Goal: Task Accomplishment & Management: Complete application form

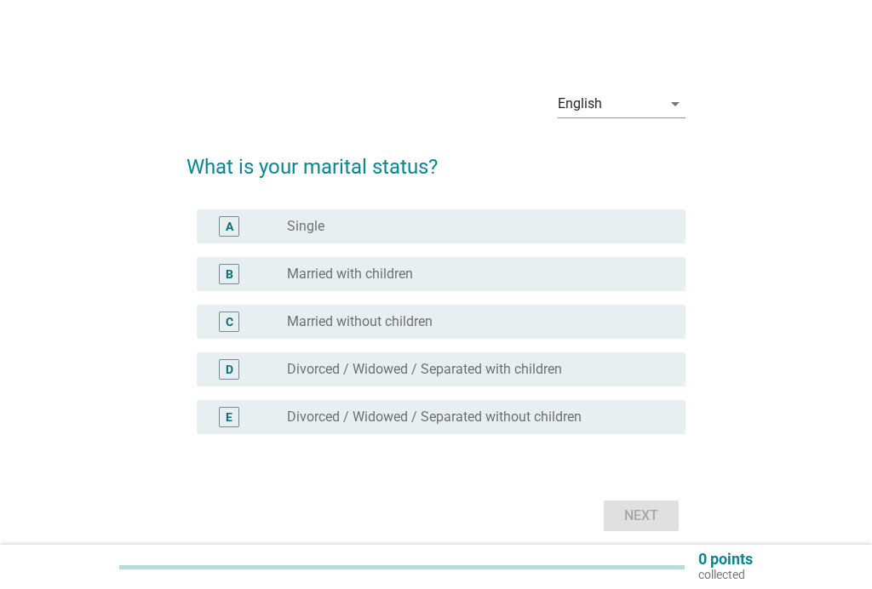
click at [477, 283] on div "radio_button_unchecked Married with children" at bounding box center [479, 274] width 385 height 20
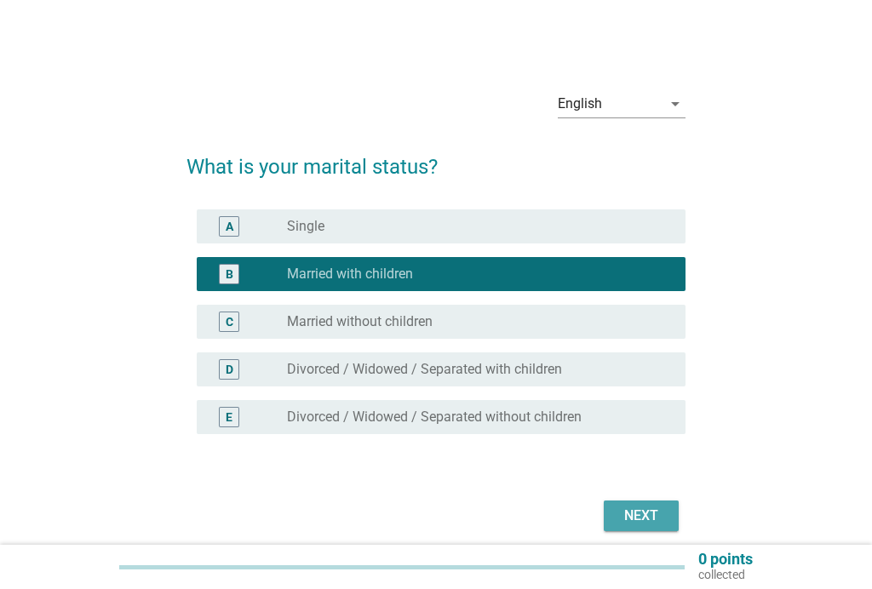
scroll to position [2, 0]
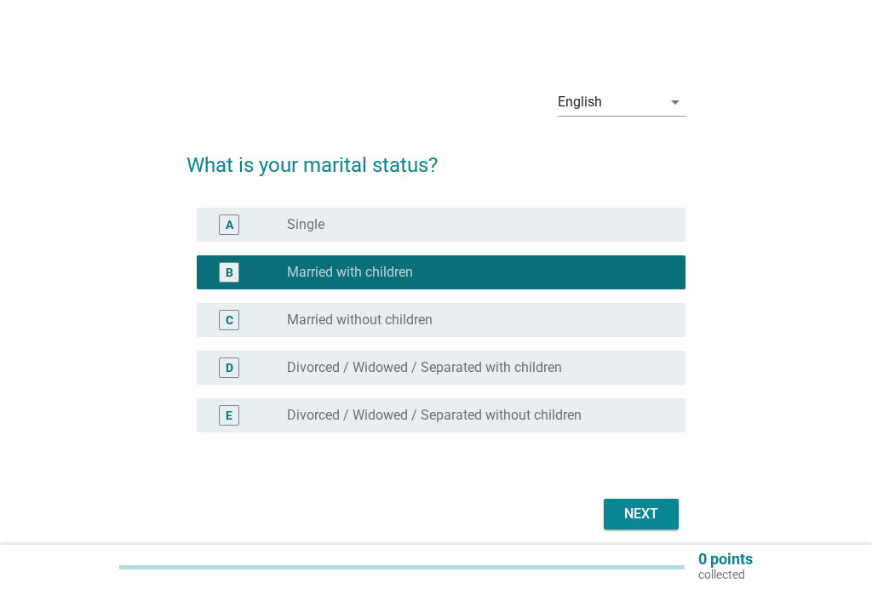
click at [654, 509] on div "Next" at bounding box center [641, 514] width 48 height 20
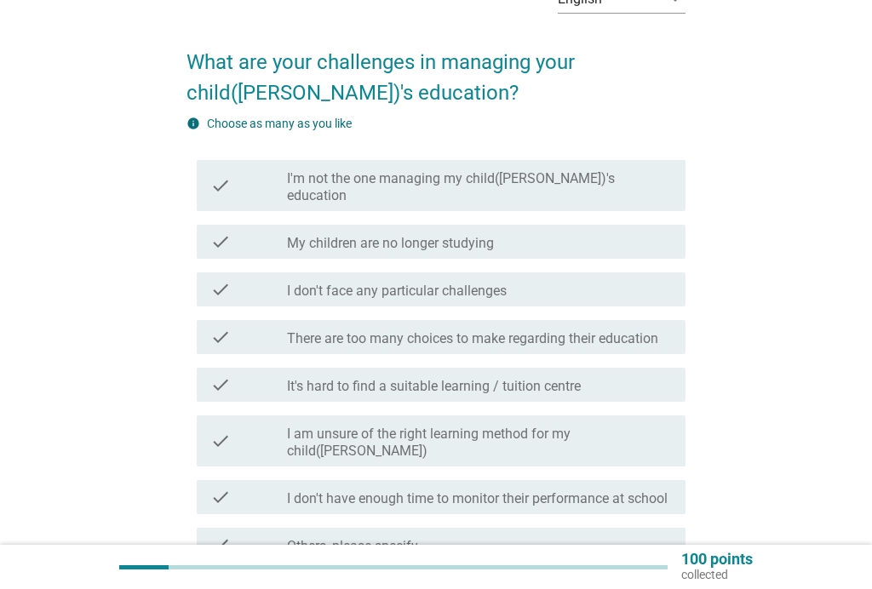
scroll to position [117, 0]
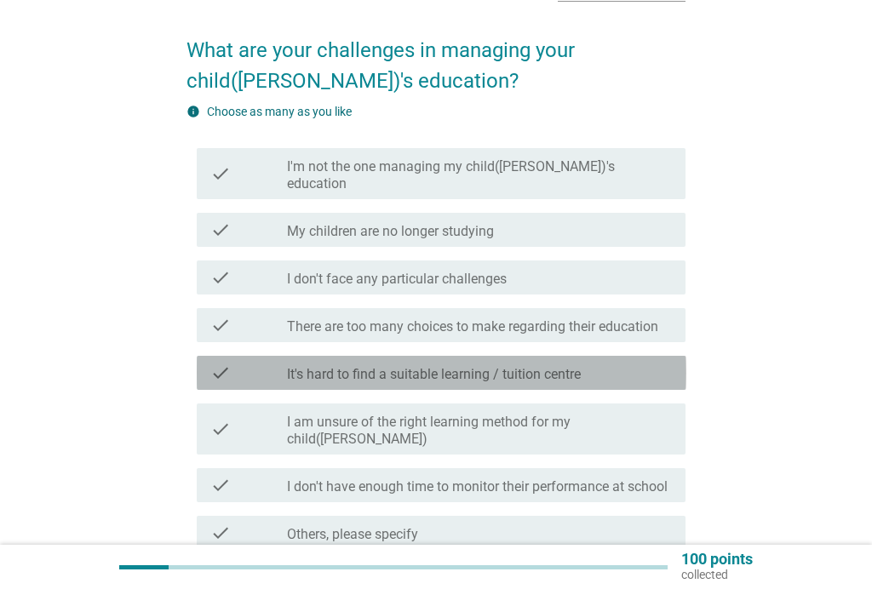
click at [625, 363] on div "check_box_outline_blank It's hard to find a suitable learning / tuition centre" at bounding box center [479, 373] width 385 height 20
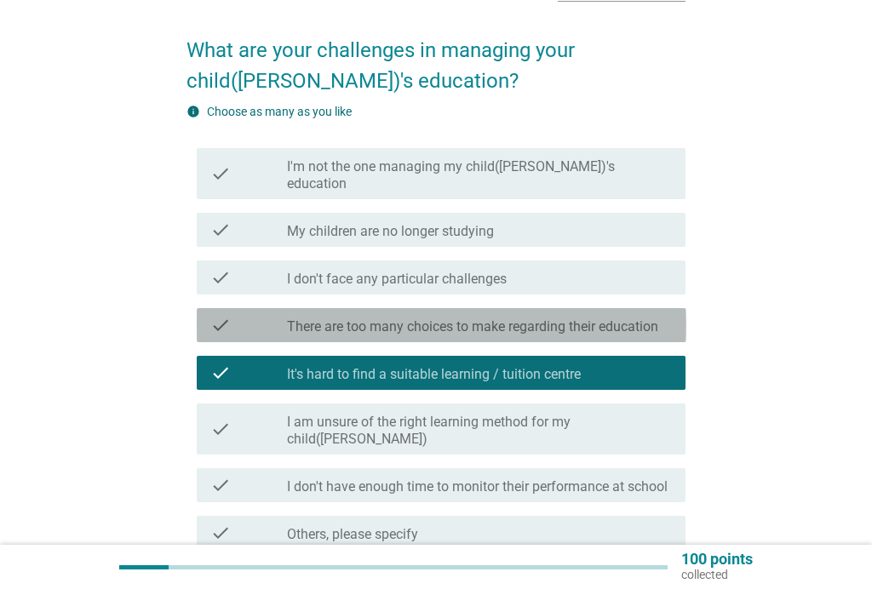
click at [627, 318] on label "There are too many choices to make regarding their education" at bounding box center [472, 326] width 371 height 17
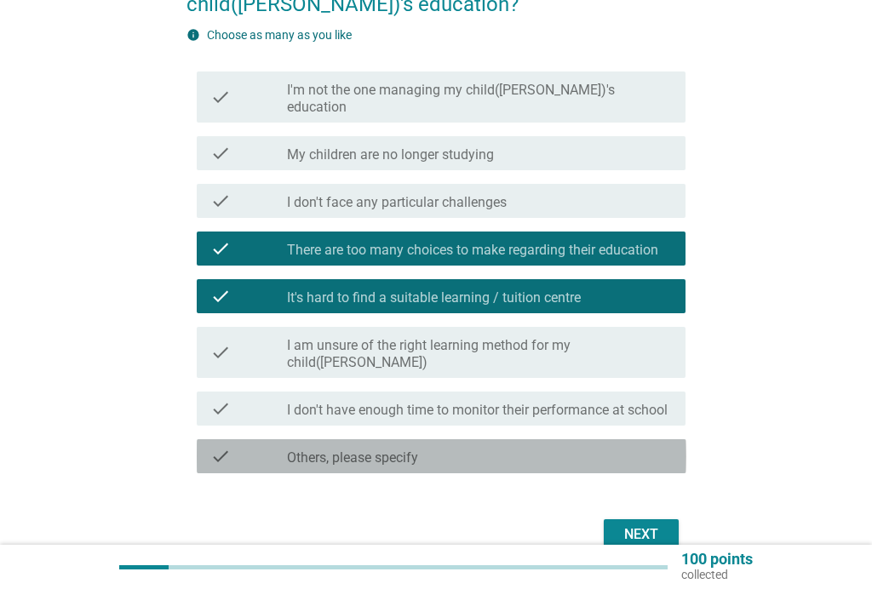
scroll to position [232, 0]
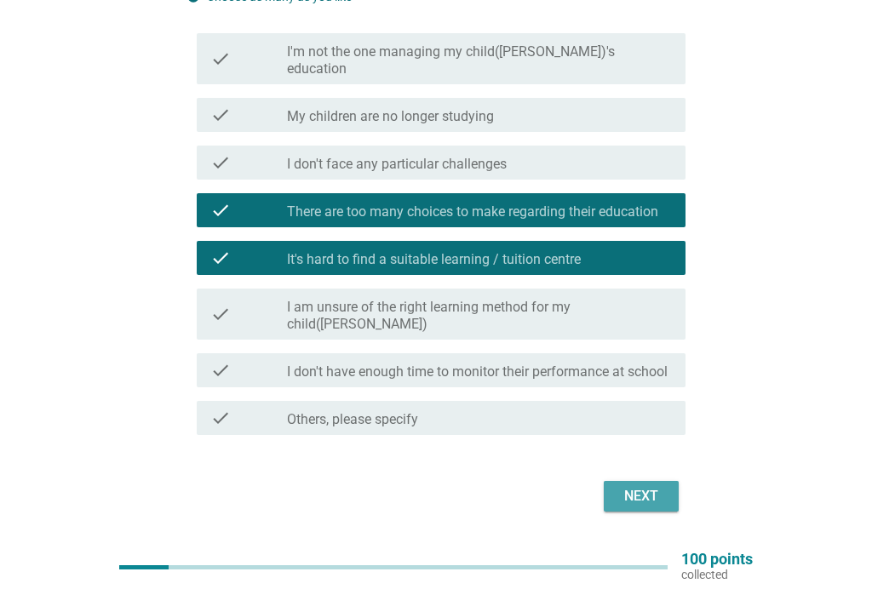
click at [653, 486] on div "Next" at bounding box center [641, 496] width 48 height 20
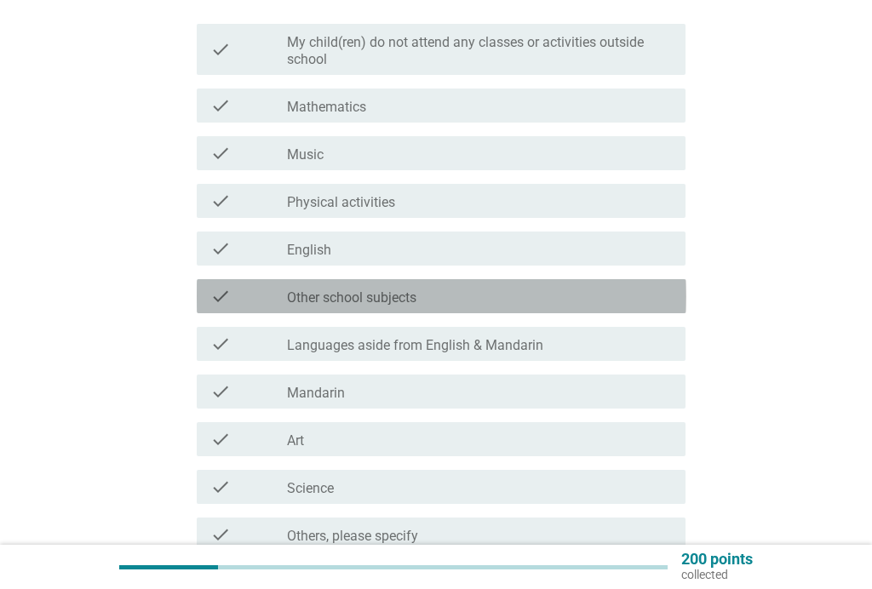
scroll to position [229, 0]
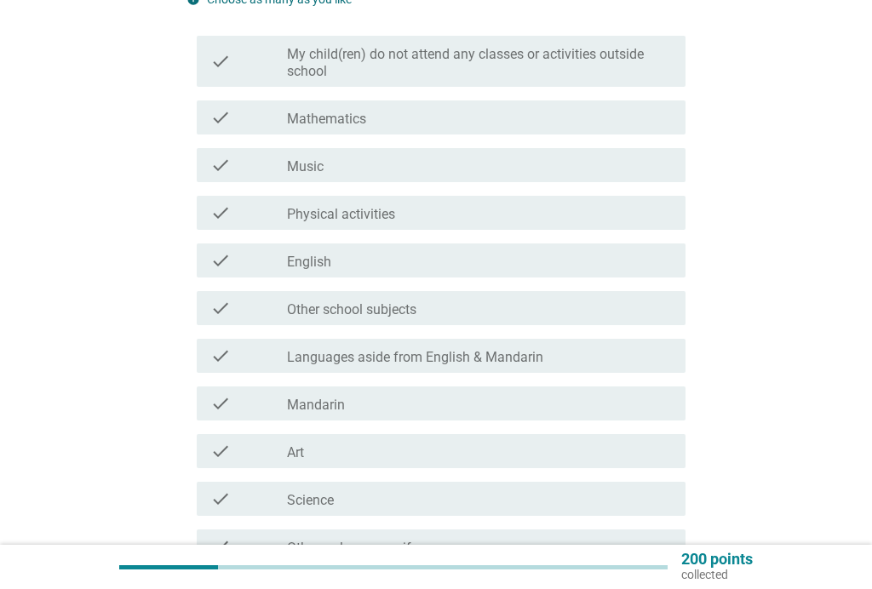
click at [642, 100] on div "check check_box_outline_blank Mathematics" at bounding box center [442, 117] width 490 height 34
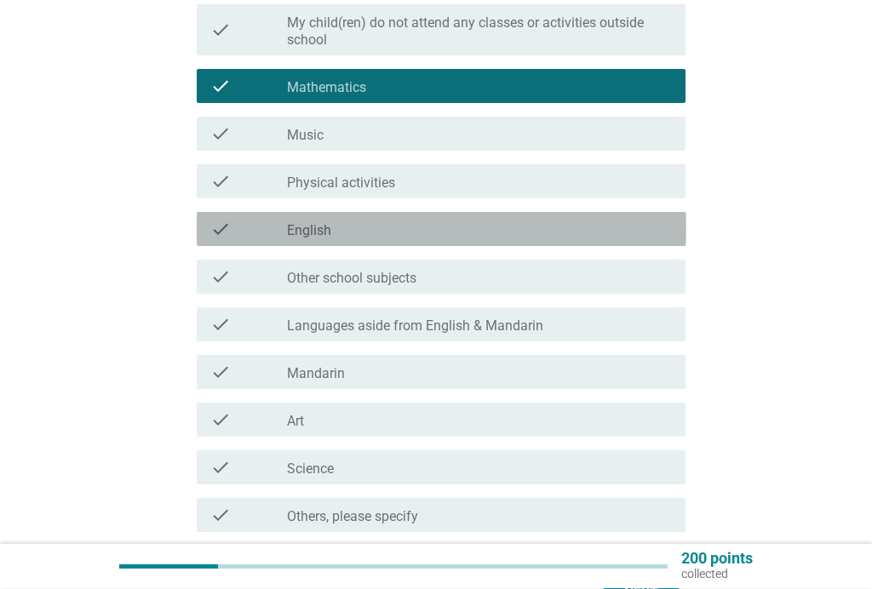
scroll to position [261, 0]
click at [575, 226] on div "check_box_outline_blank English" at bounding box center [479, 229] width 385 height 20
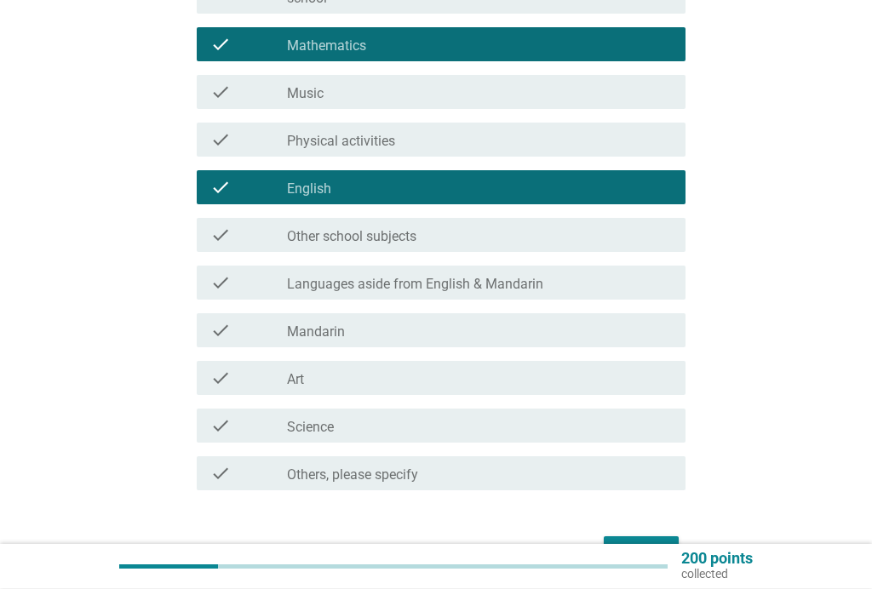
scroll to position [301, 0]
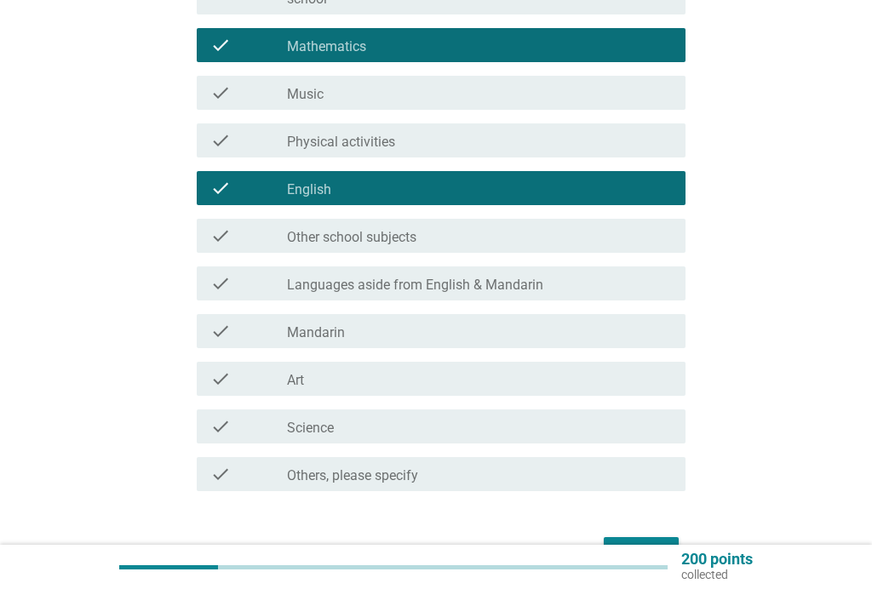
click at [569, 267] on div "check check_box_outline_blank Languages aside from English & Mandarin" at bounding box center [442, 283] width 490 height 34
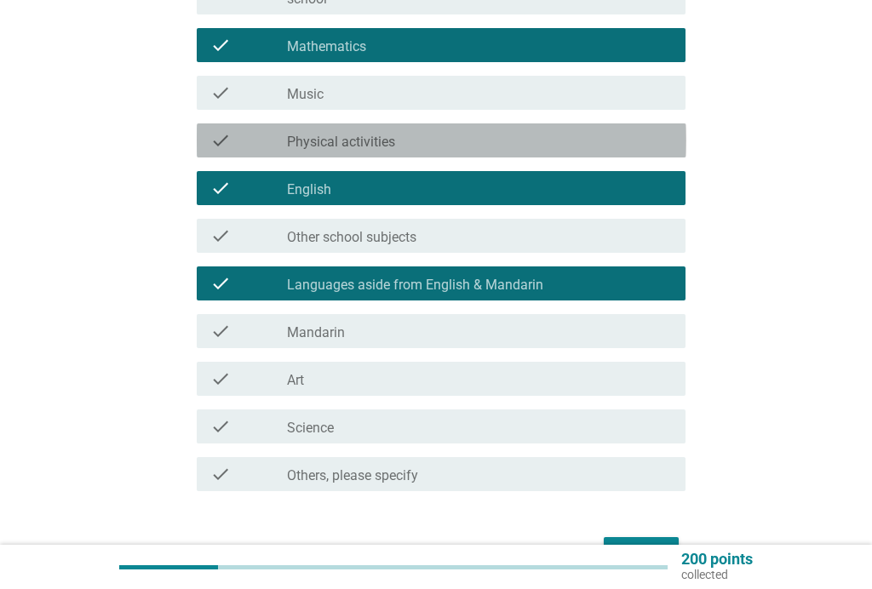
click at [605, 156] on div "check check_box_outline_blank Physical activities" at bounding box center [442, 140] width 490 height 34
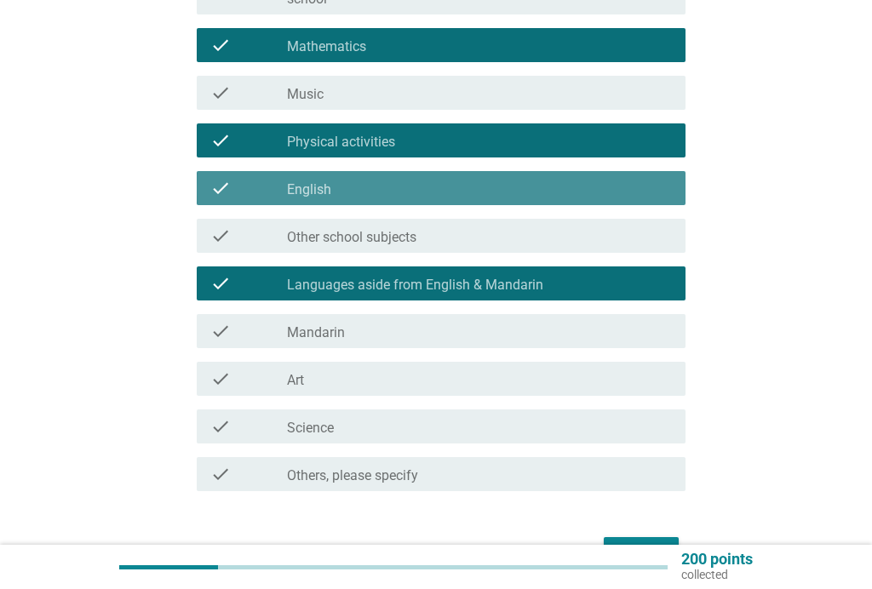
click at [587, 187] on div "check_box_outline_blank English" at bounding box center [479, 188] width 385 height 20
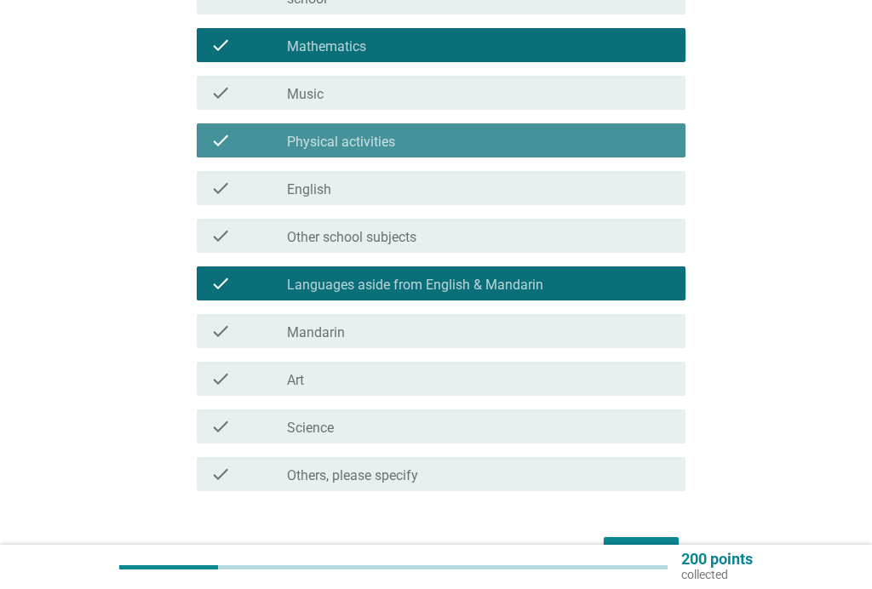
click at [599, 124] on div "check check_box_outline_blank Physical activities" at bounding box center [442, 140] width 490 height 34
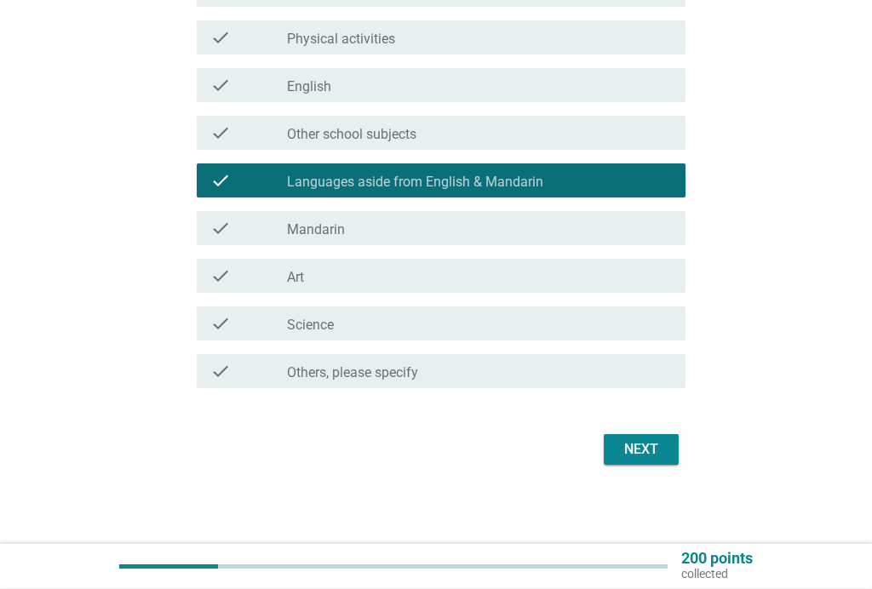
scroll to position [406, 0]
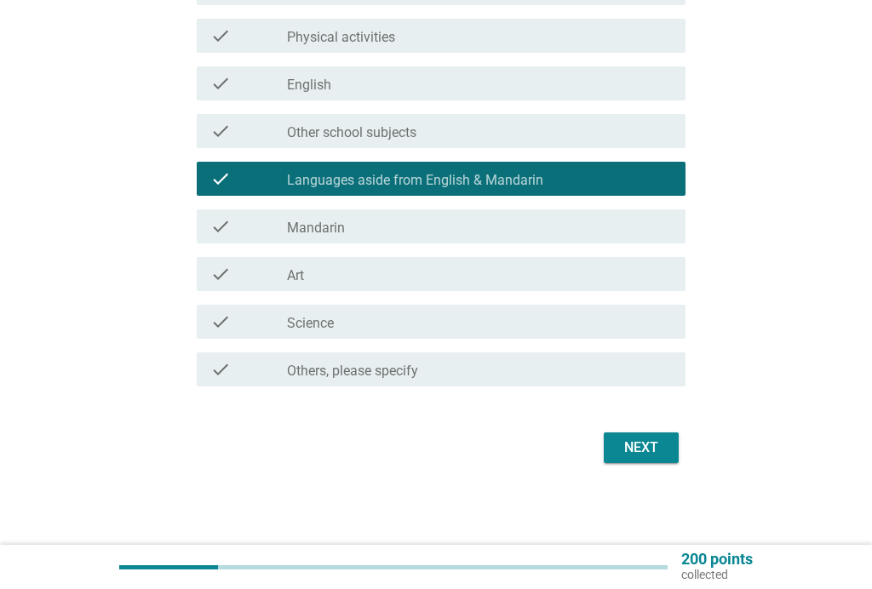
click at [631, 450] on div "Next" at bounding box center [641, 448] width 48 height 20
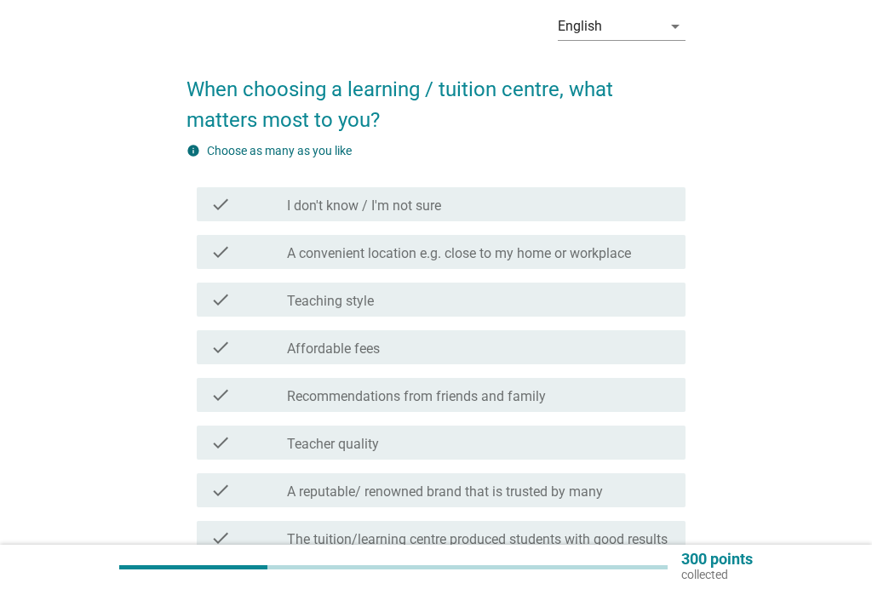
scroll to position [80, 0]
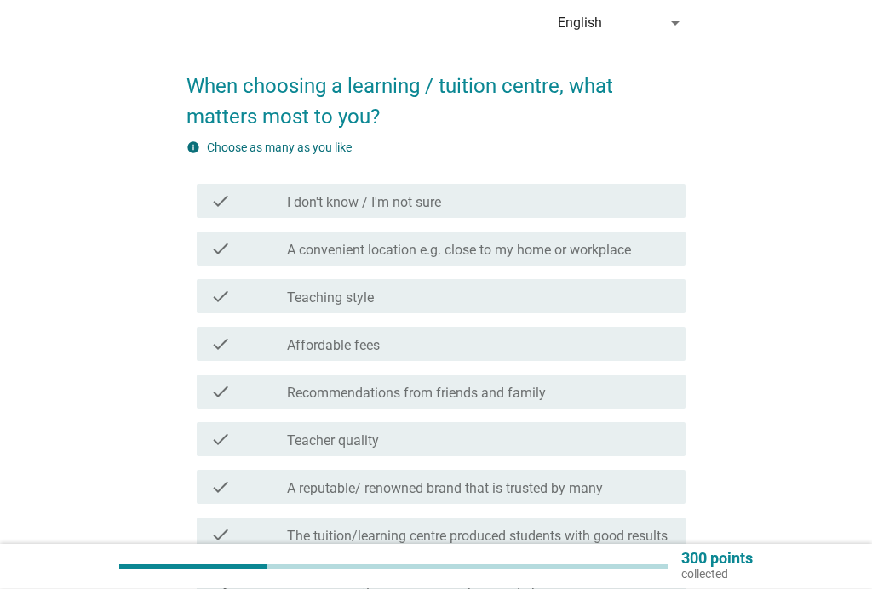
click at [665, 541] on label "The tuition/learning centre produced students with good results" at bounding box center [477, 537] width 381 height 17
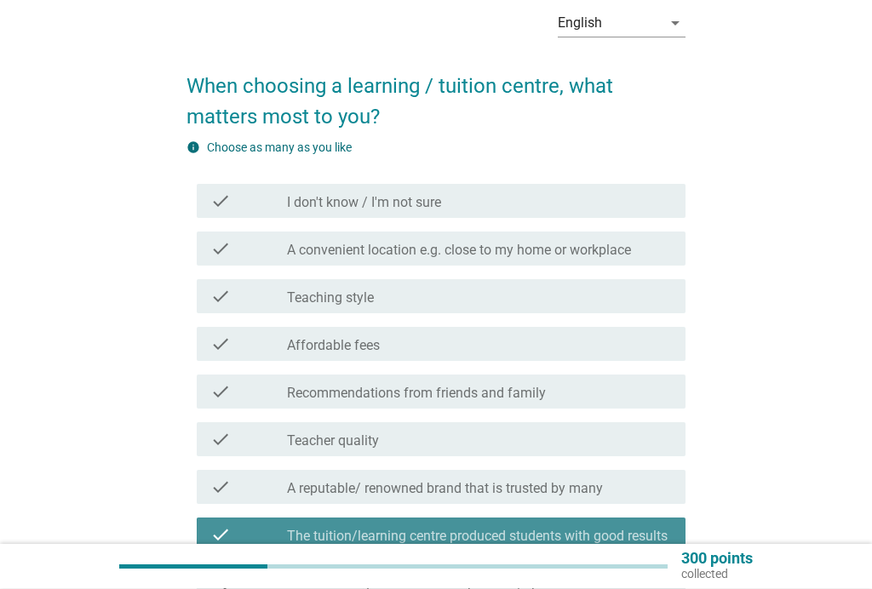
scroll to position [81, 0]
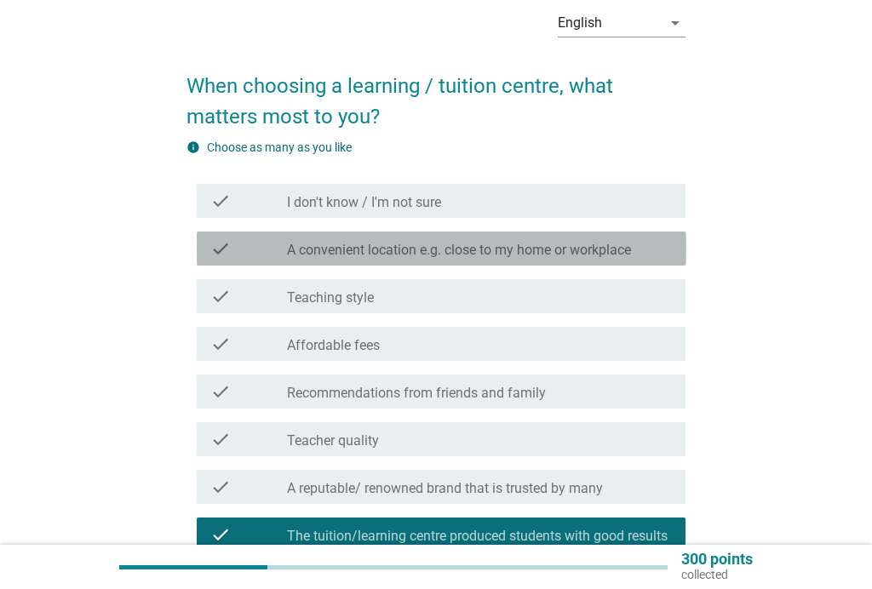
click at [666, 245] on div "check_box_outline_blank A convenient location e.g. close to my home or workplace" at bounding box center [479, 248] width 385 height 20
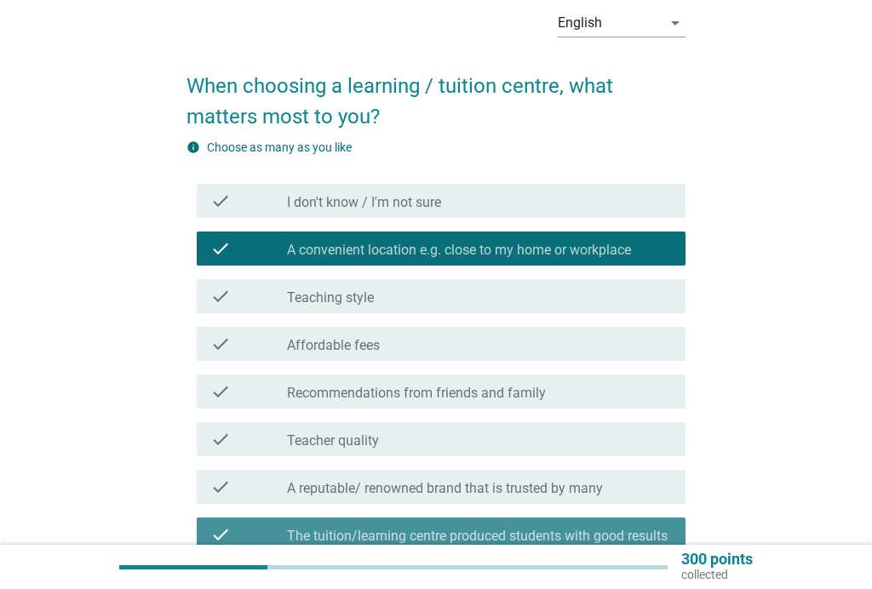
click at [466, 535] on label "The tuition/learning centre produced students with good results" at bounding box center [477, 536] width 381 height 17
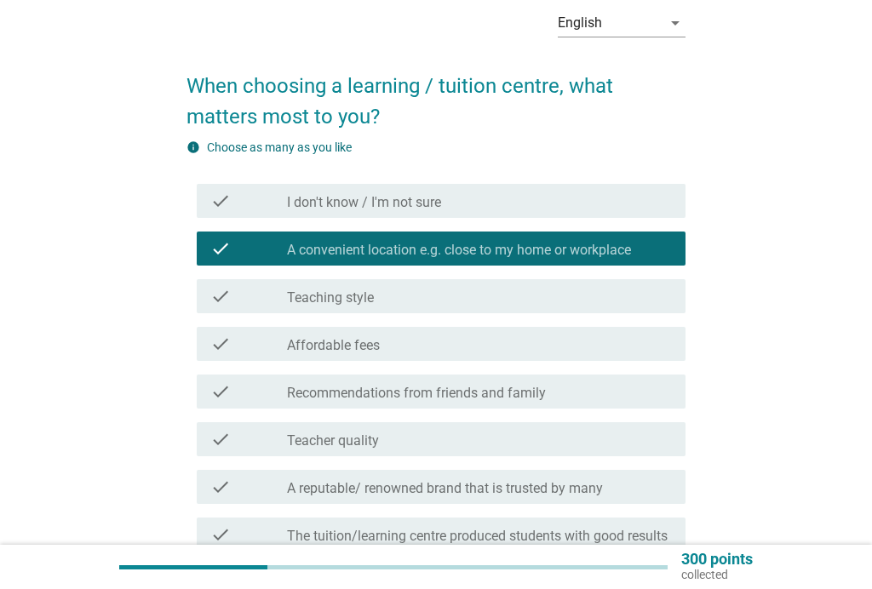
click at [549, 332] on div "check check_box_outline_blank Affordable fees" at bounding box center [442, 344] width 490 height 34
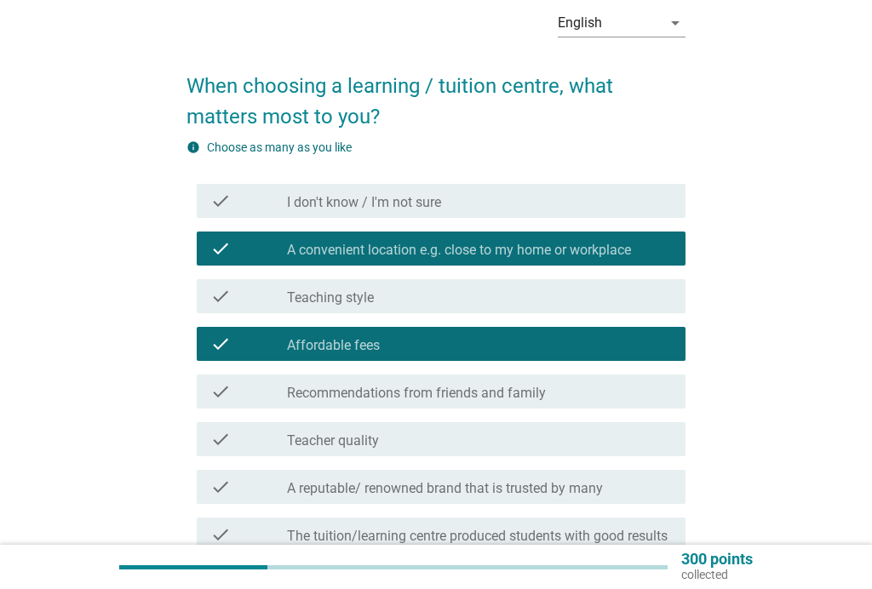
click at [635, 285] on div "check check_box_outline_blank Teaching style" at bounding box center [442, 296] width 490 height 34
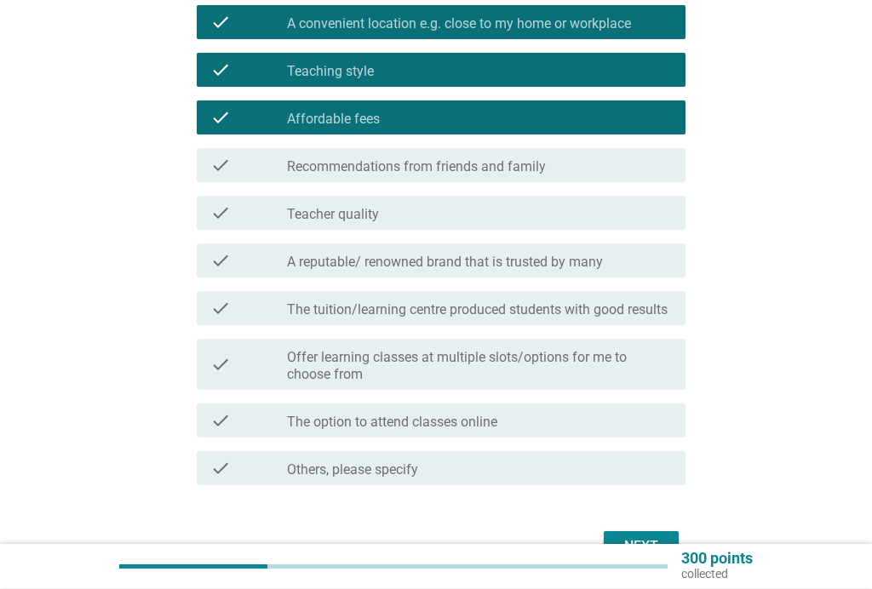
scroll to position [307, 0]
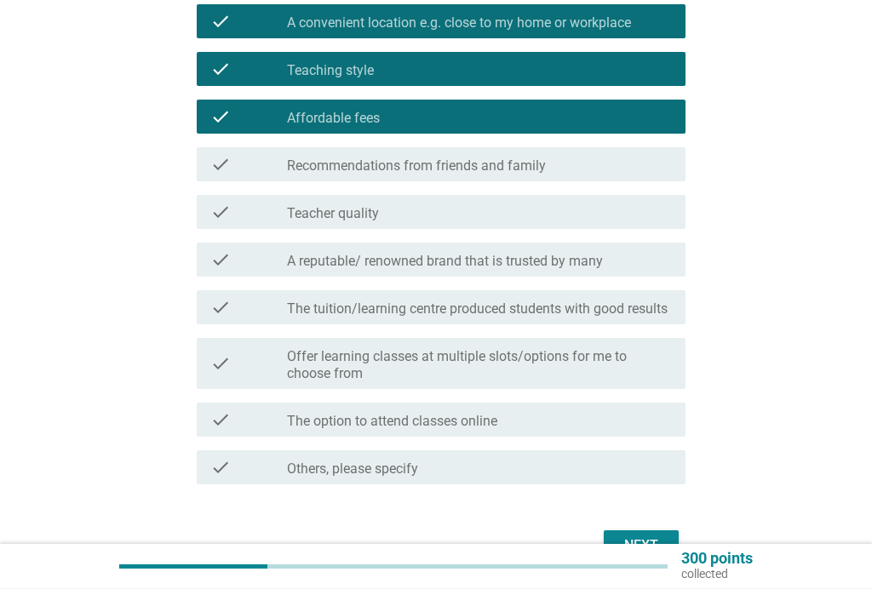
click at [653, 192] on div "check check_box_outline_blank Teacher quality" at bounding box center [436, 213] width 500 height 48
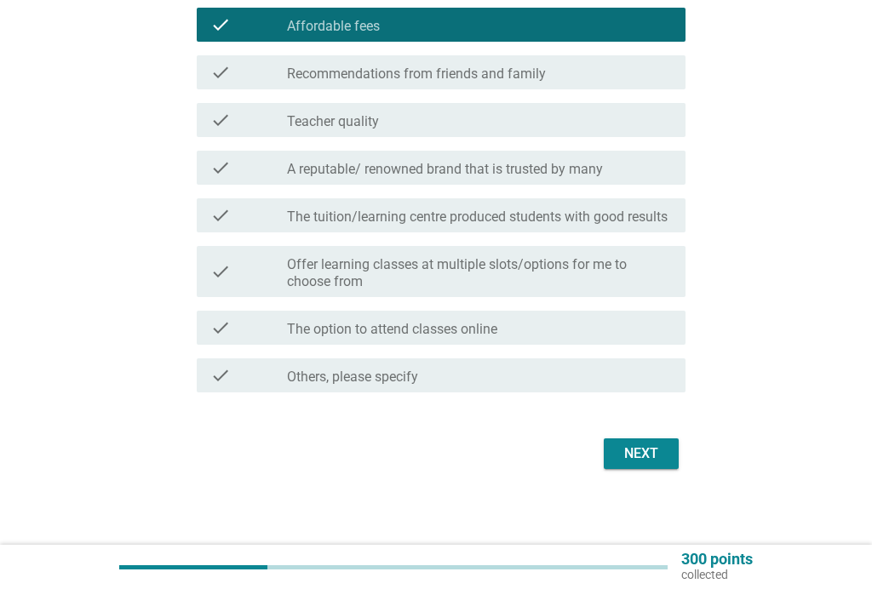
scroll to position [406, 0]
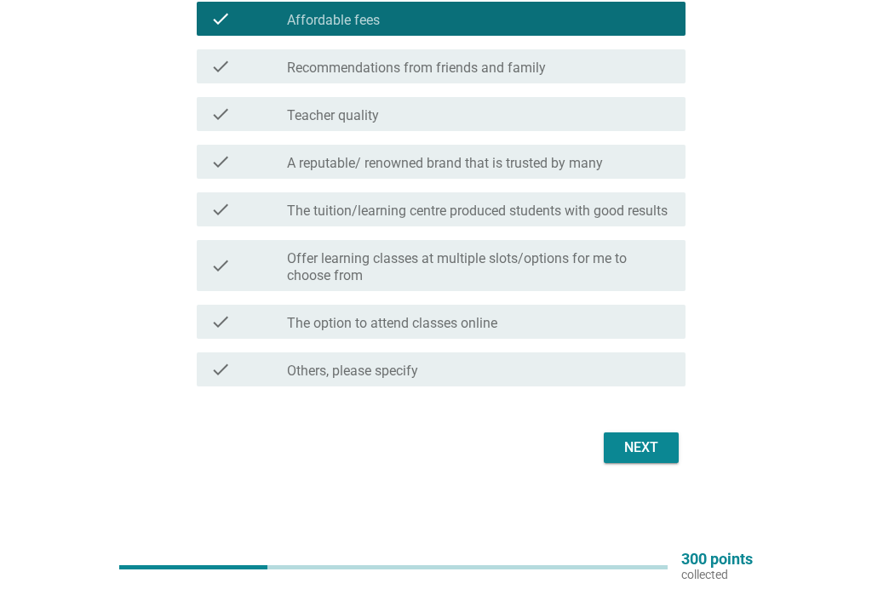
click at [635, 428] on div "Next" at bounding box center [436, 447] width 500 height 41
click at [665, 448] on div "Next" at bounding box center [641, 448] width 48 height 20
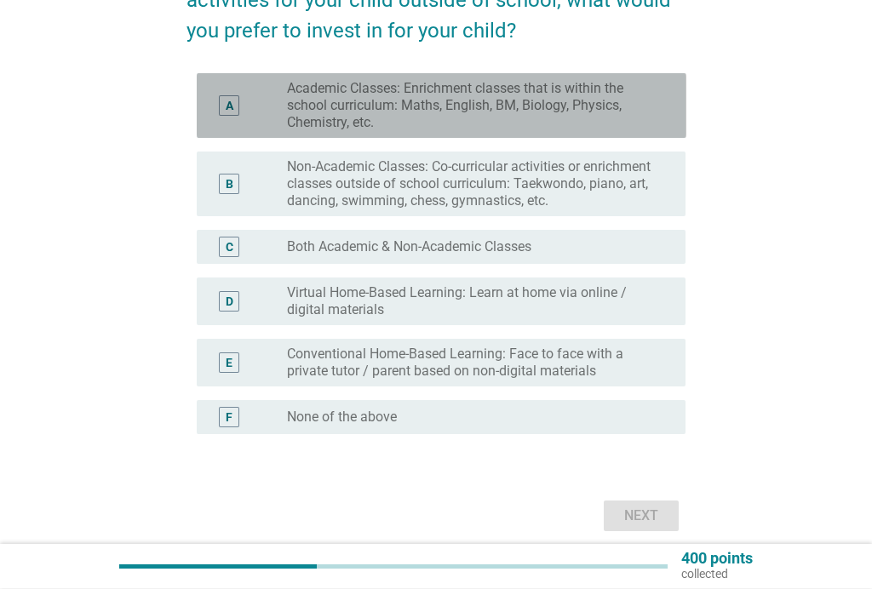
scroll to position [198, 0]
click at [629, 94] on label "Academic Classes: Enrichment classes that is within the school curriculum: Math…" at bounding box center [472, 105] width 371 height 51
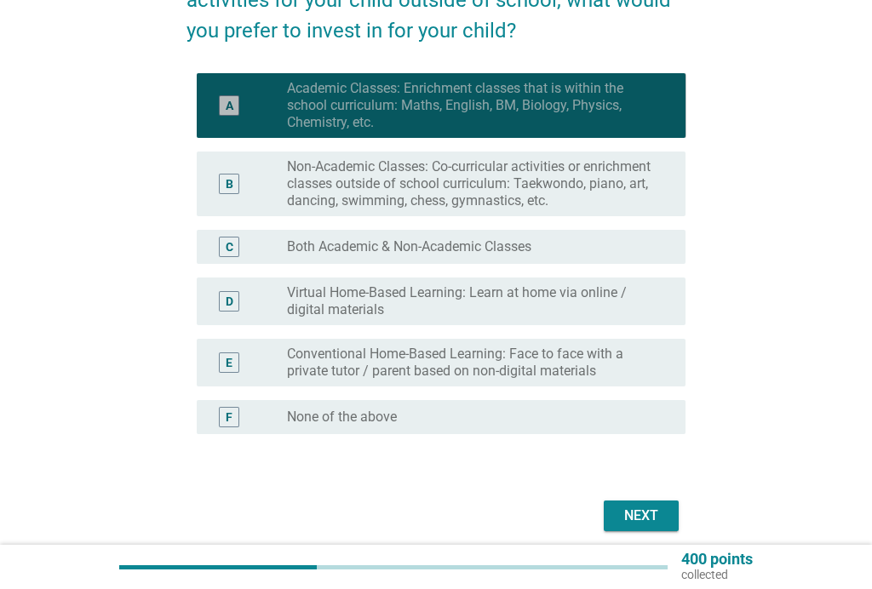
click at [657, 82] on label "Academic Classes: Enrichment classes that is within the school curriculum: Math…" at bounding box center [472, 105] width 371 height 51
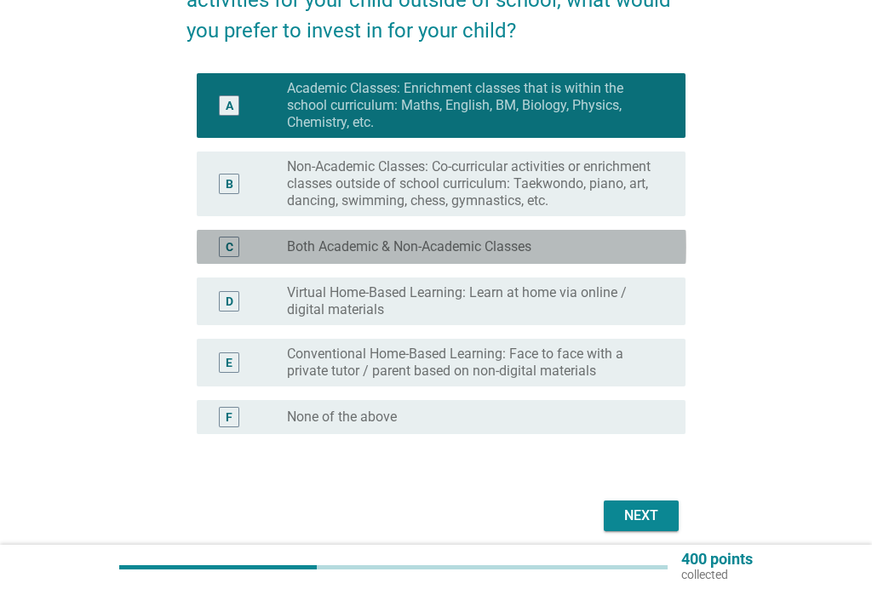
click at [607, 233] on div "C radio_button_unchecked Both Academic & Non-Academic Classes" at bounding box center [442, 247] width 490 height 34
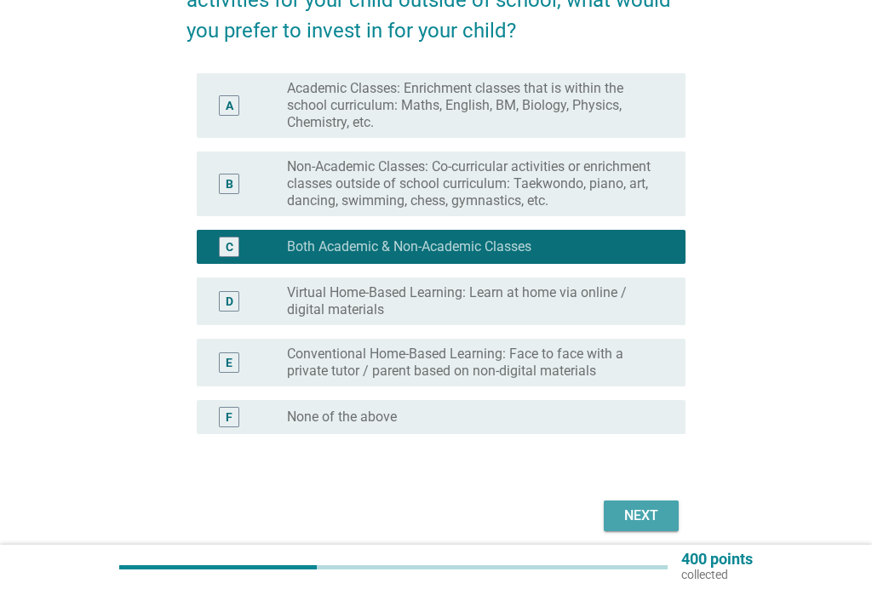
click at [649, 506] on div "Next" at bounding box center [641, 516] width 48 height 20
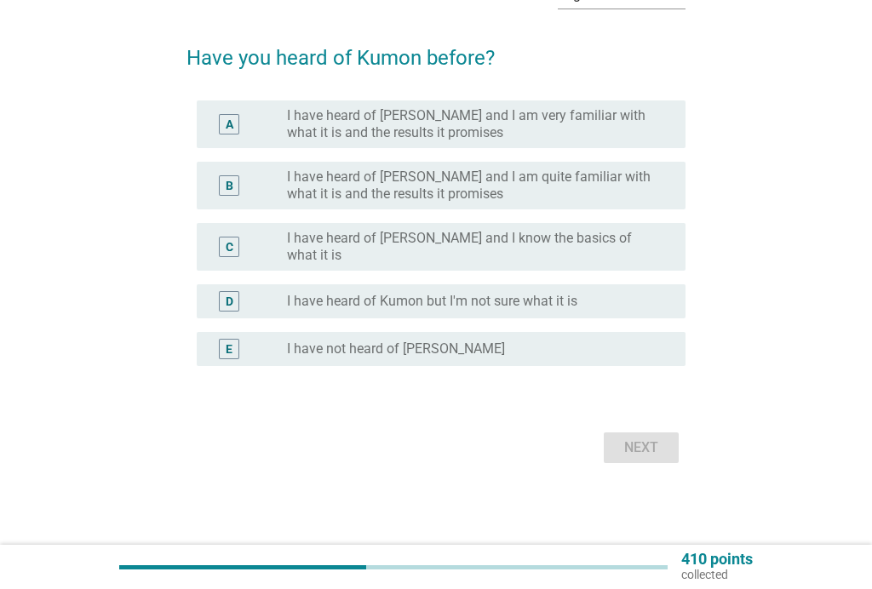
scroll to position [0, 0]
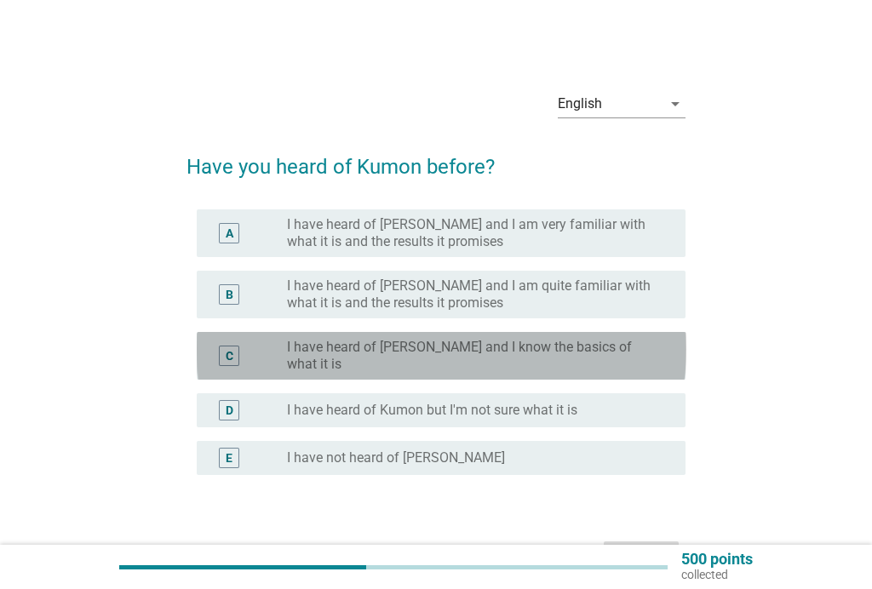
click at [652, 353] on div "radio_button_unchecked I have heard of [PERSON_NAME] and I know the basics of w…" at bounding box center [472, 356] width 371 height 34
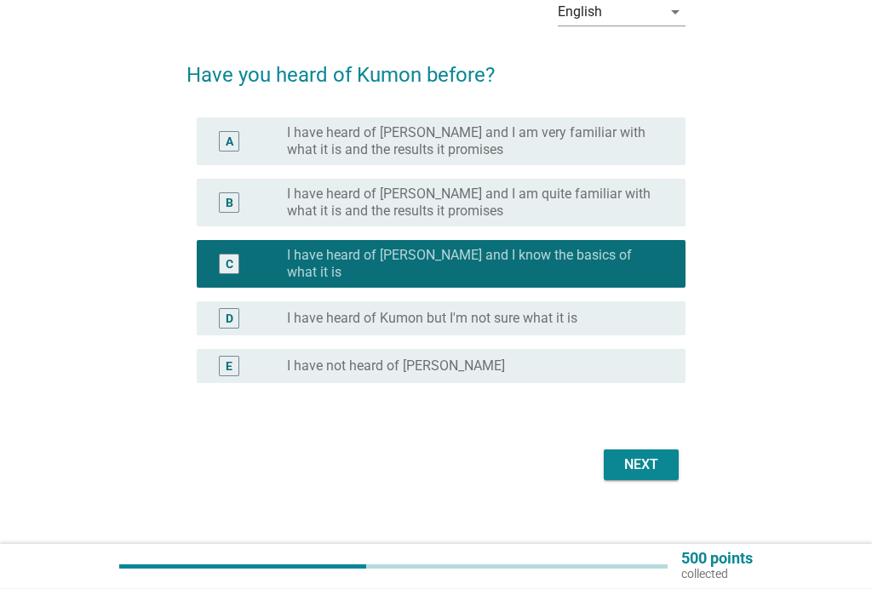
scroll to position [92, 0]
click at [639, 449] on button "Next" at bounding box center [641, 464] width 75 height 31
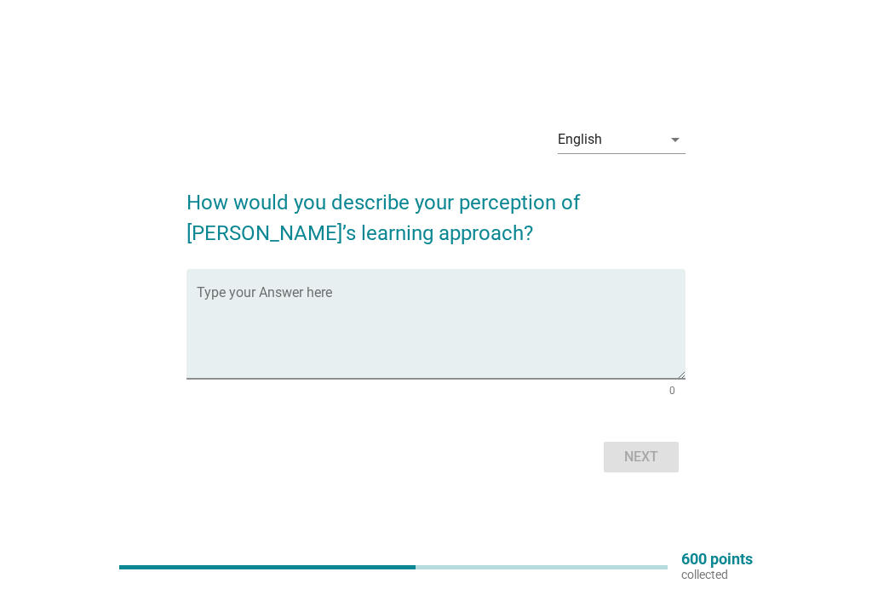
click at [361, 341] on textarea "Type your Answer here" at bounding box center [442, 333] width 490 height 89
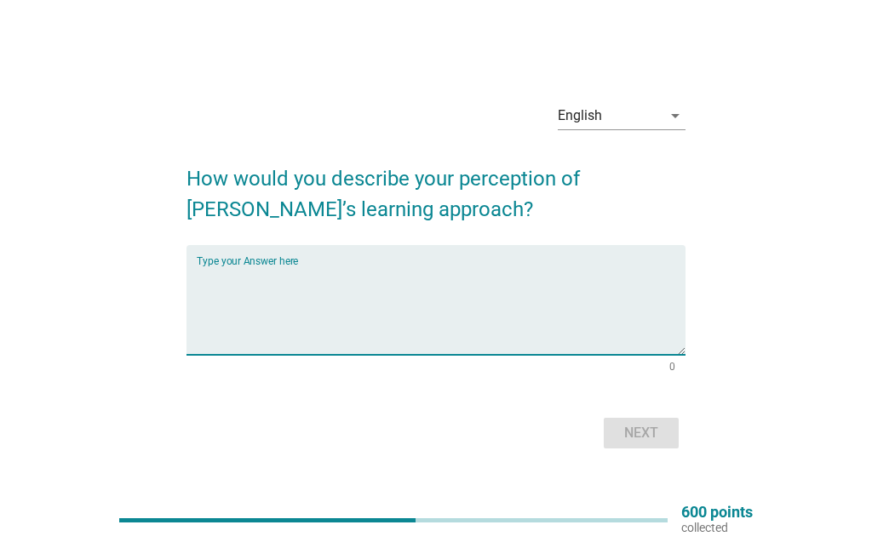
click at [461, 318] on textarea "Type your Answer here" at bounding box center [442, 310] width 490 height 89
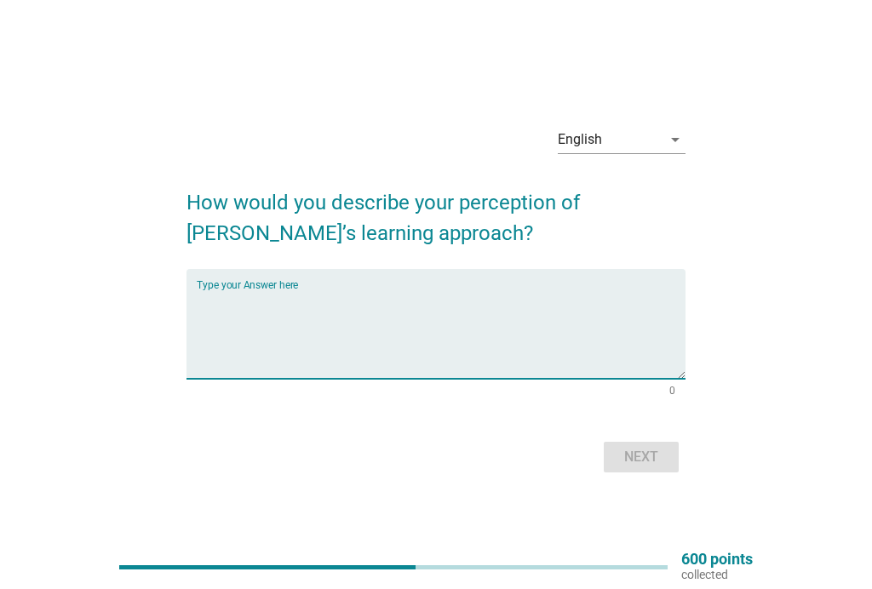
click at [398, 324] on textarea "Type your Answer here" at bounding box center [442, 333] width 490 height 89
type textarea "Good for kids"
click at [790, 275] on div "English arrow_drop_down How would you describe your perception of [PERSON_NAME]…" at bounding box center [436, 295] width 790 height 392
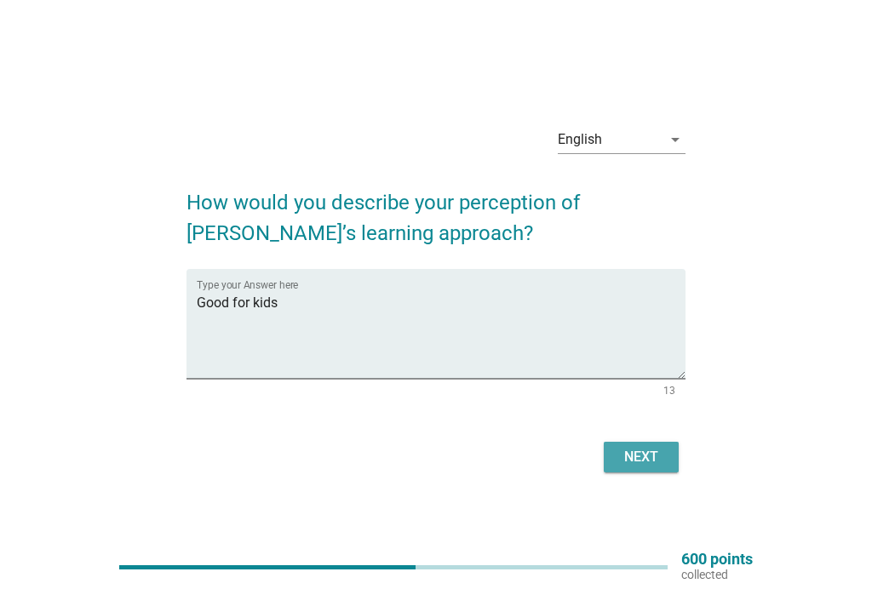
click at [637, 465] on div "Next" at bounding box center [641, 457] width 48 height 20
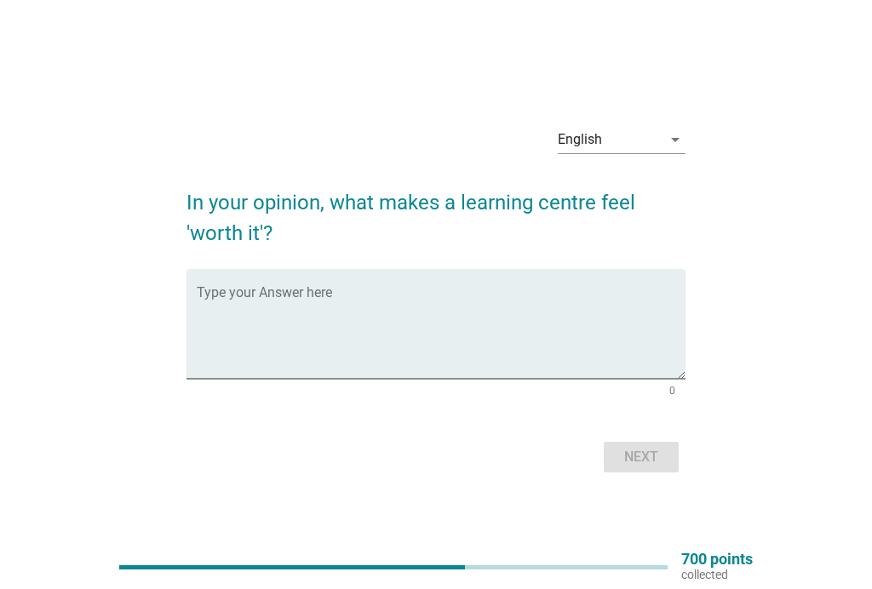
click at [590, 342] on textarea "Type your Answer here" at bounding box center [442, 333] width 490 height 89
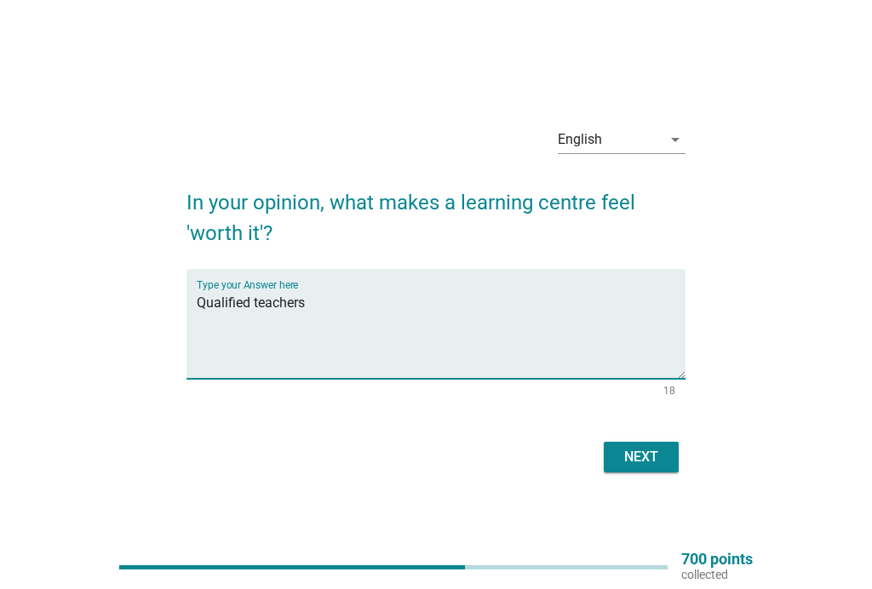
type textarea "Qualified teachers"
click at [426, 427] on form "In your opinion, what makes a learning centre feel 'worth it'? Type your Answer…" at bounding box center [436, 323] width 500 height 307
click at [664, 442] on button "Next" at bounding box center [641, 457] width 75 height 31
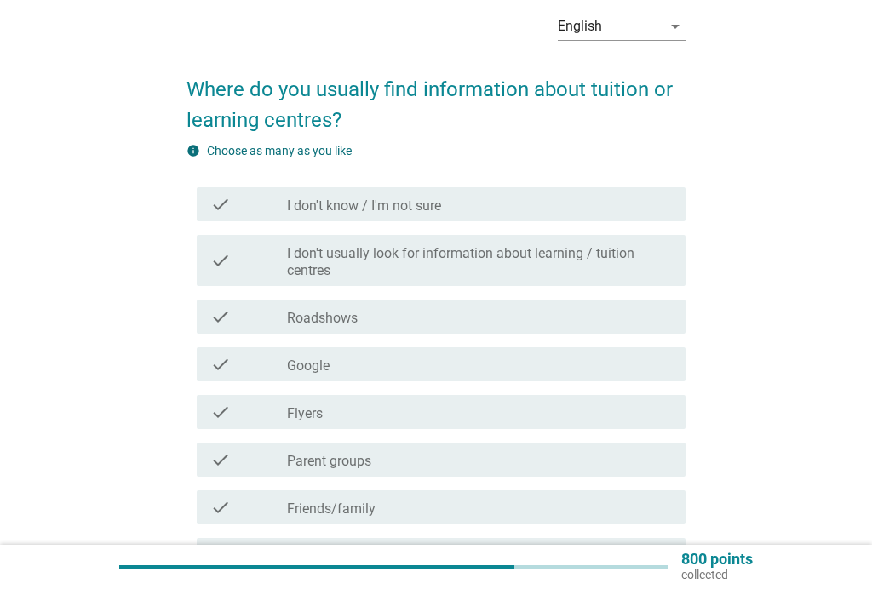
scroll to position [82, 0]
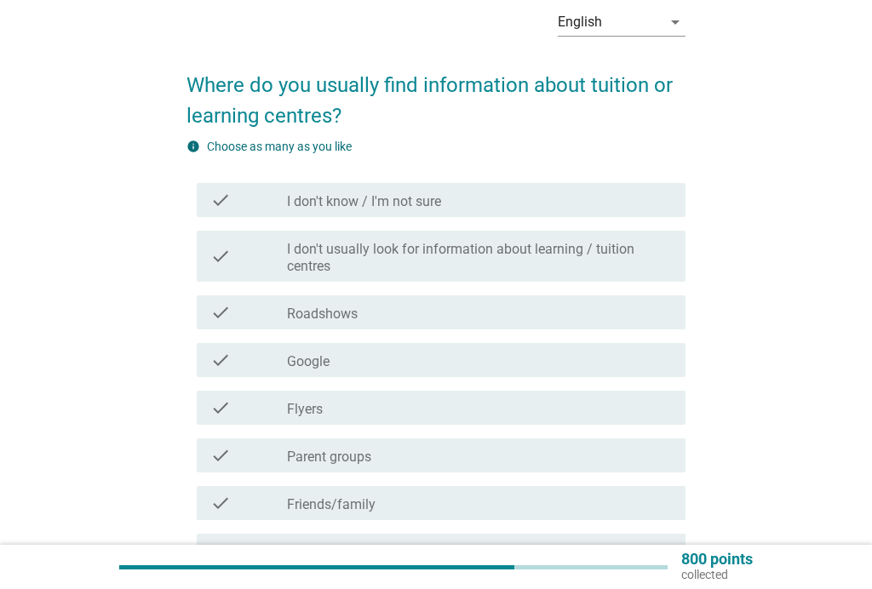
click at [628, 344] on div "check check_box_outline_blank Google" at bounding box center [442, 360] width 490 height 34
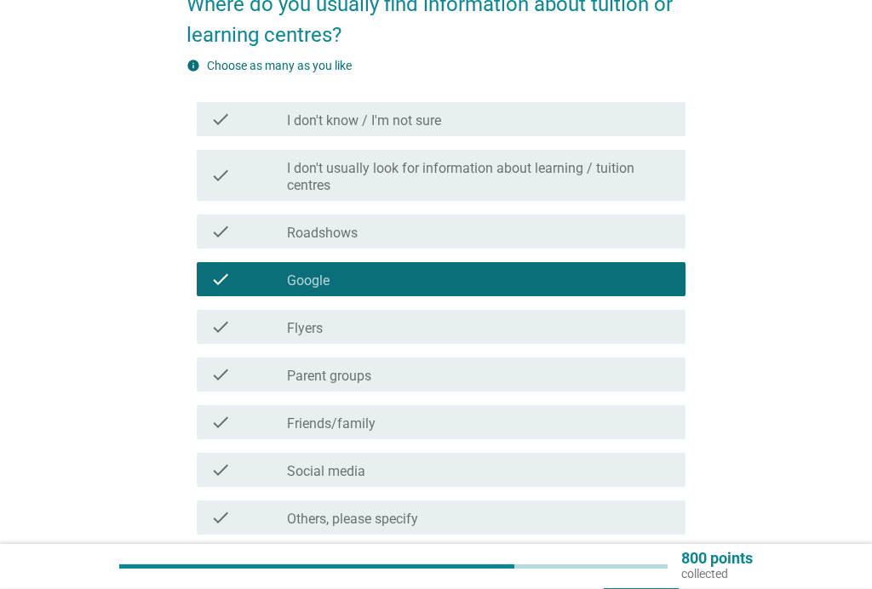
scroll to position [163, 0]
click at [604, 390] on div "check check_box_outline_blank Parent groups" at bounding box center [442, 375] width 490 height 34
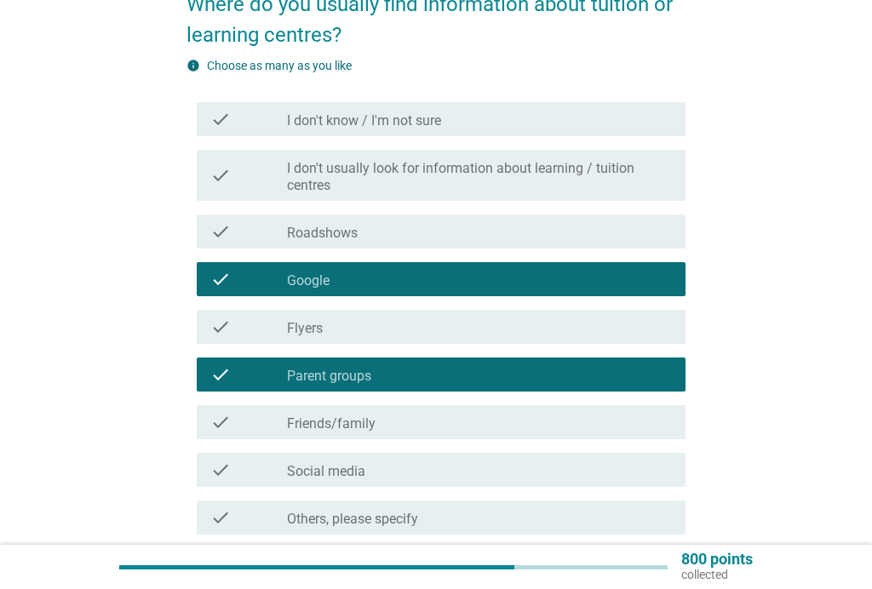
click at [601, 411] on div "check check_box_outline_blank Friends/family" at bounding box center [442, 422] width 490 height 34
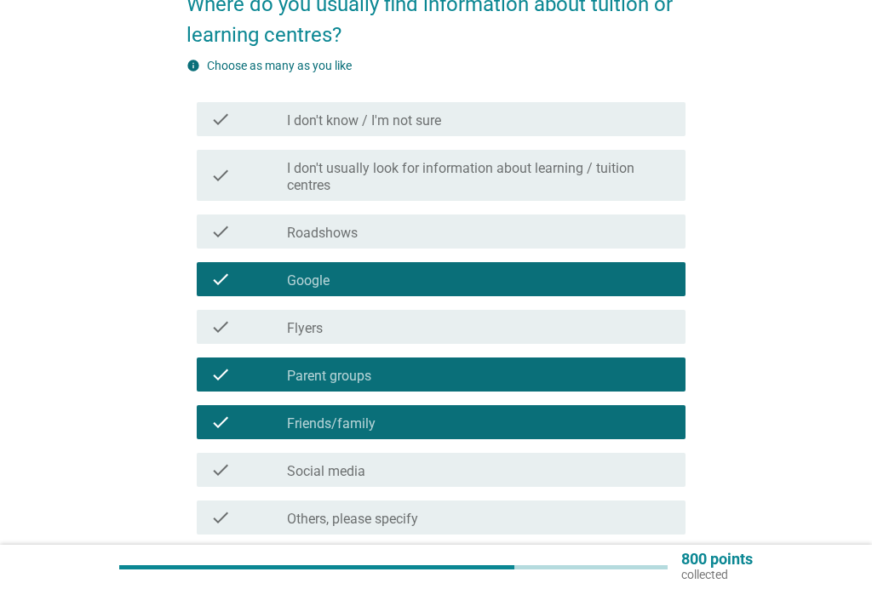
click at [602, 364] on div "check check_box_outline_blank Parent groups" at bounding box center [442, 375] width 490 height 34
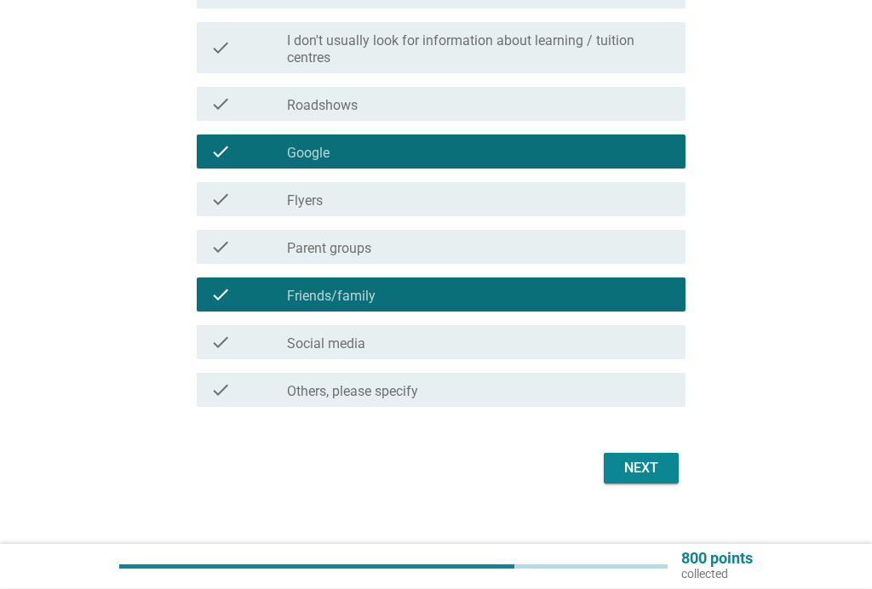
scroll to position [311, 0]
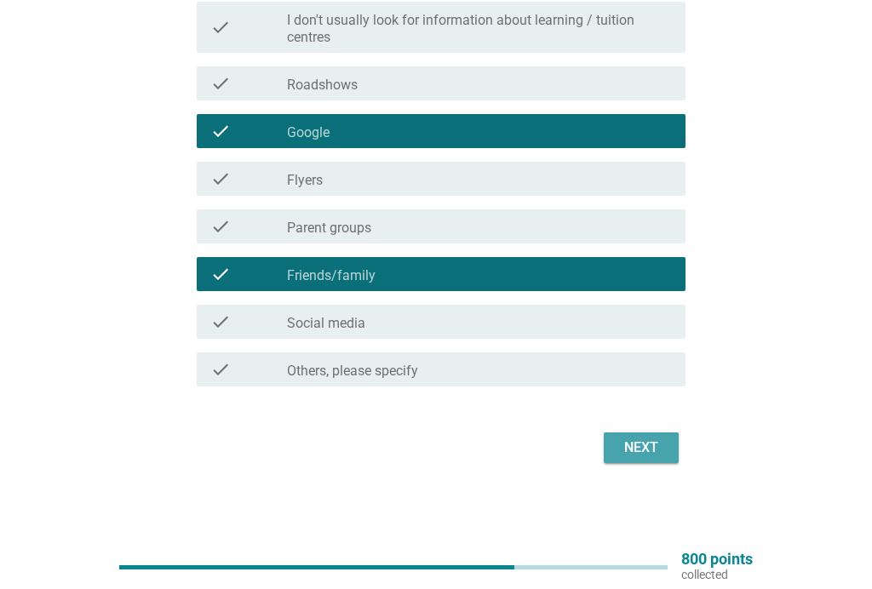
click at [646, 447] on div "Next" at bounding box center [641, 448] width 48 height 20
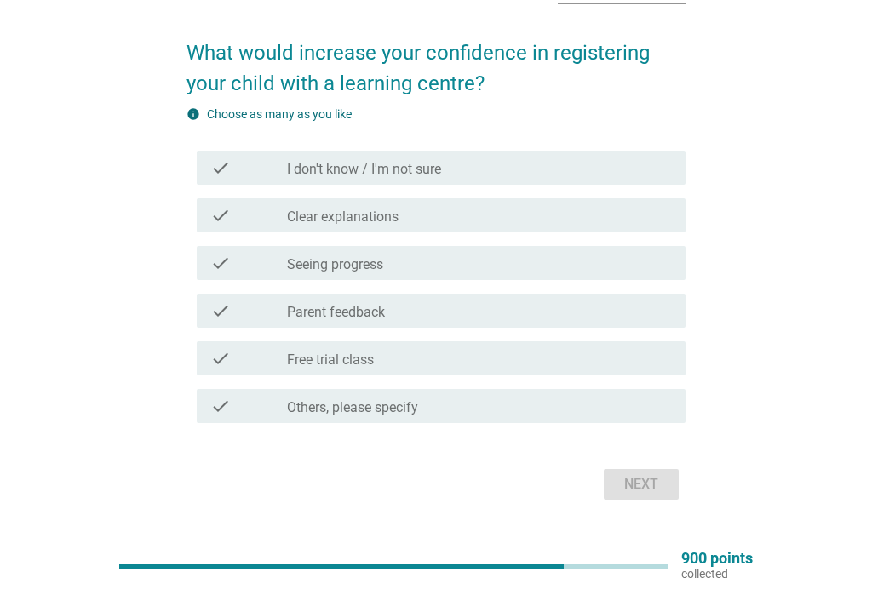
scroll to position [114, 0]
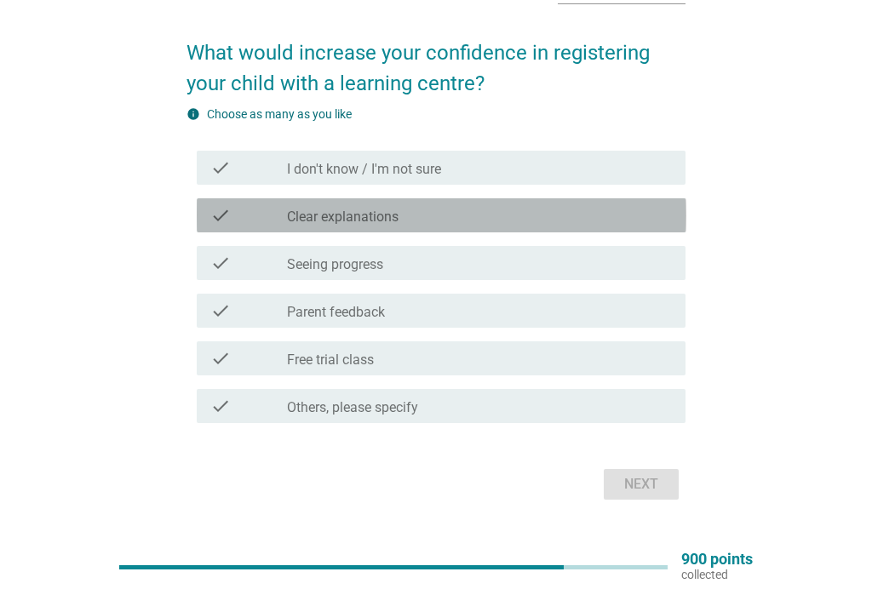
click at [654, 214] on div "check_box_outline_blank Clear explanations" at bounding box center [479, 215] width 385 height 20
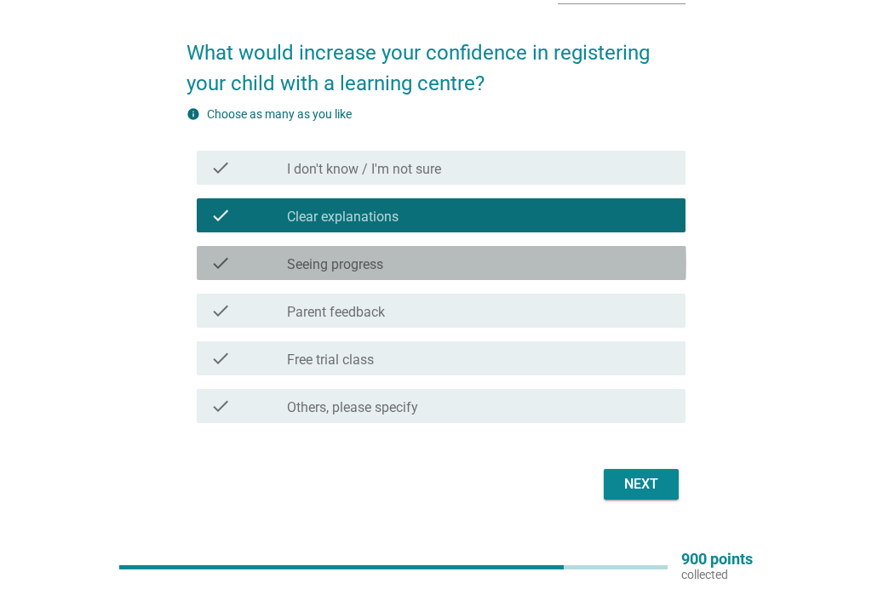
click at [640, 255] on div "check_box_outline_blank Seeing progress" at bounding box center [479, 263] width 385 height 20
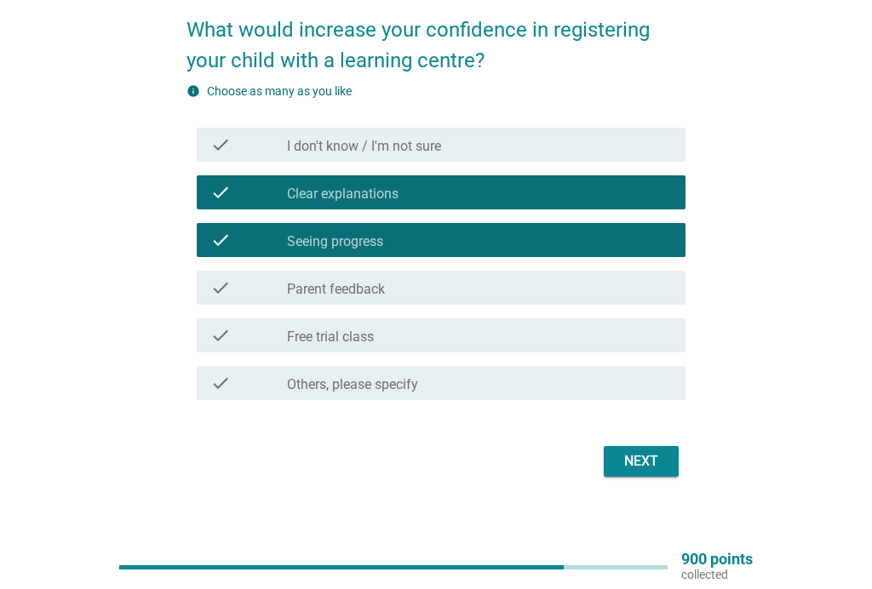
scroll to position [151, 0]
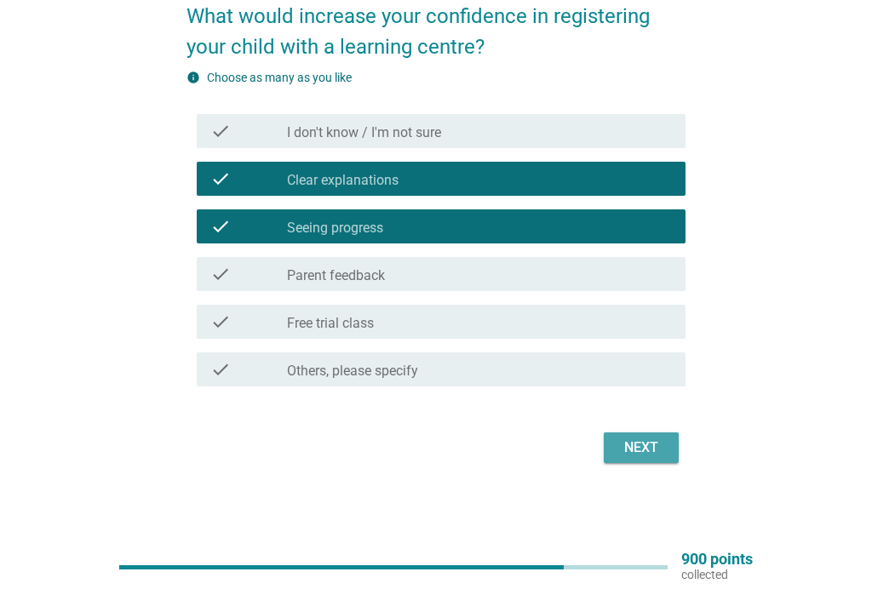
click at [659, 444] on div "Next" at bounding box center [641, 448] width 48 height 20
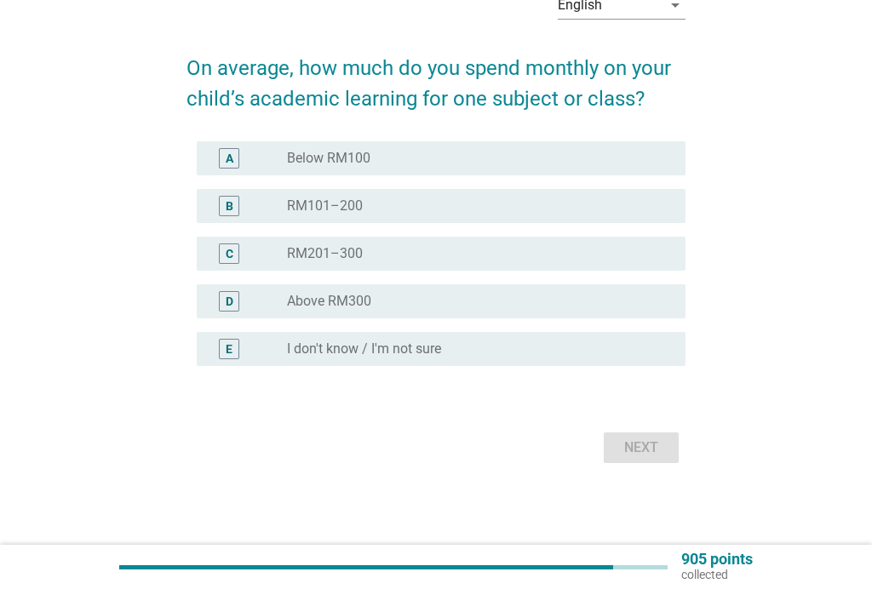
scroll to position [0, 0]
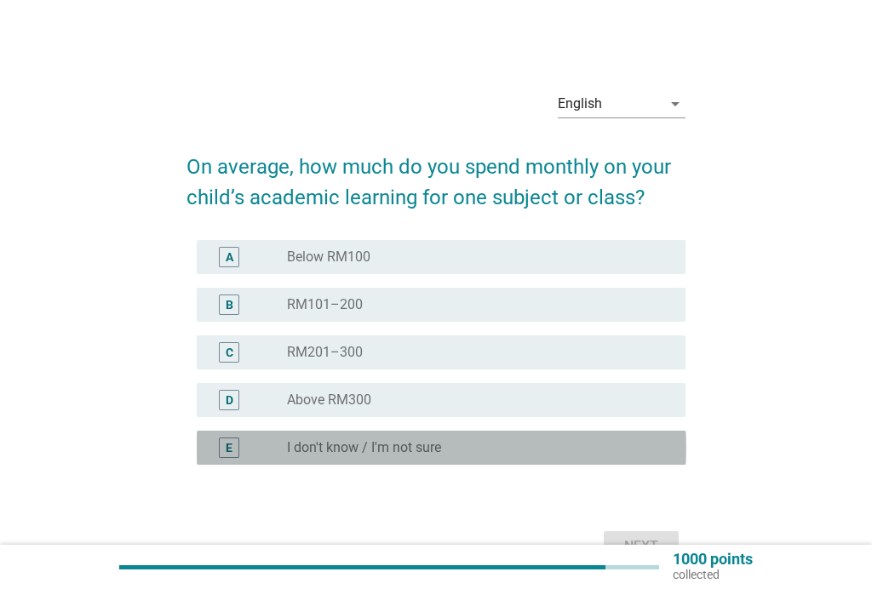
click at [424, 452] on label "I don't know / I'm not sure" at bounding box center [364, 447] width 154 height 17
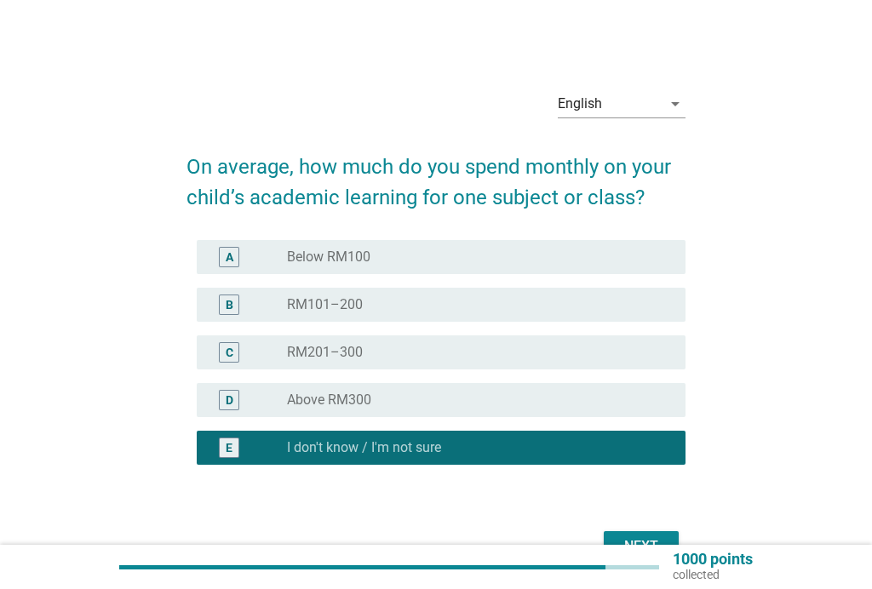
click at [787, 541] on div "English arrow_drop_down On average, how much do you spend monthly on your child…" at bounding box center [436, 322] width 790 height 518
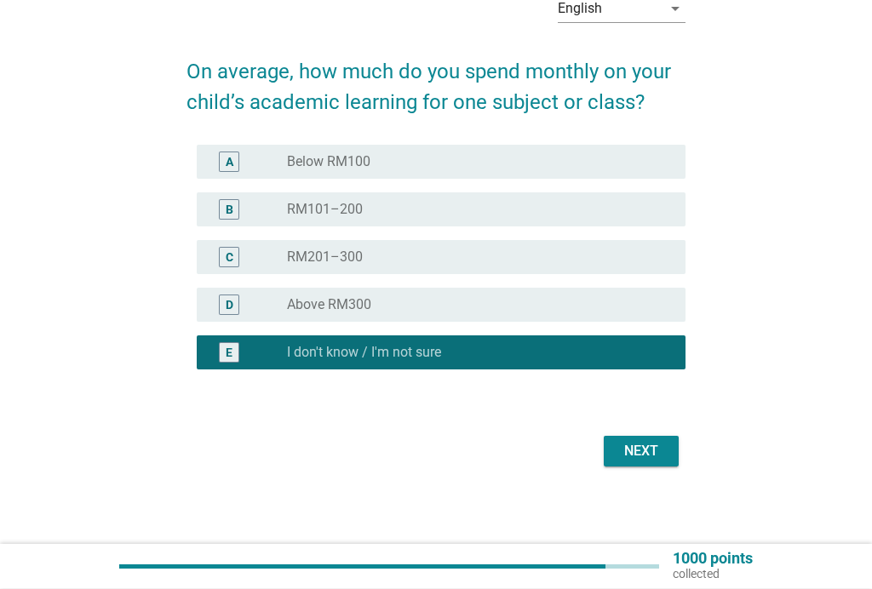
scroll to position [99, 0]
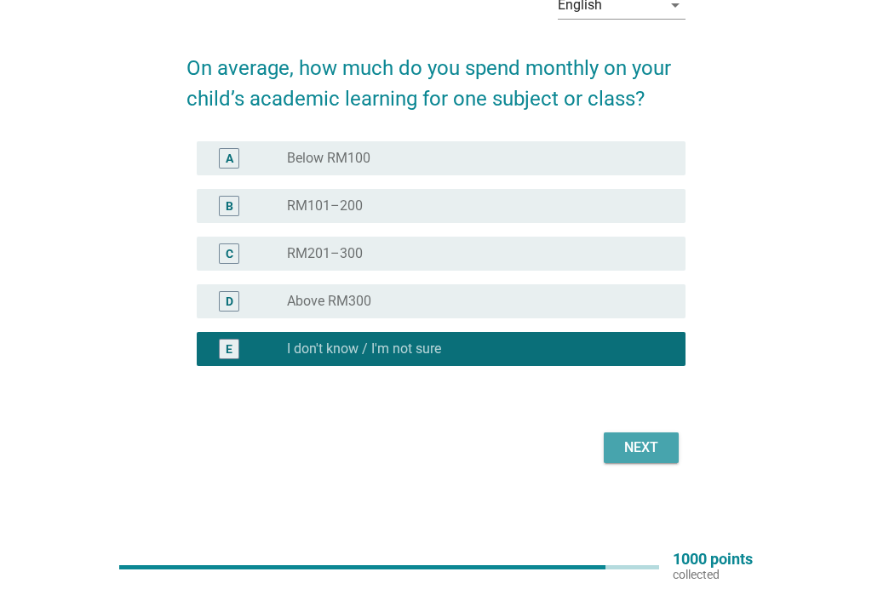
click at [639, 447] on div "Next" at bounding box center [641, 448] width 48 height 20
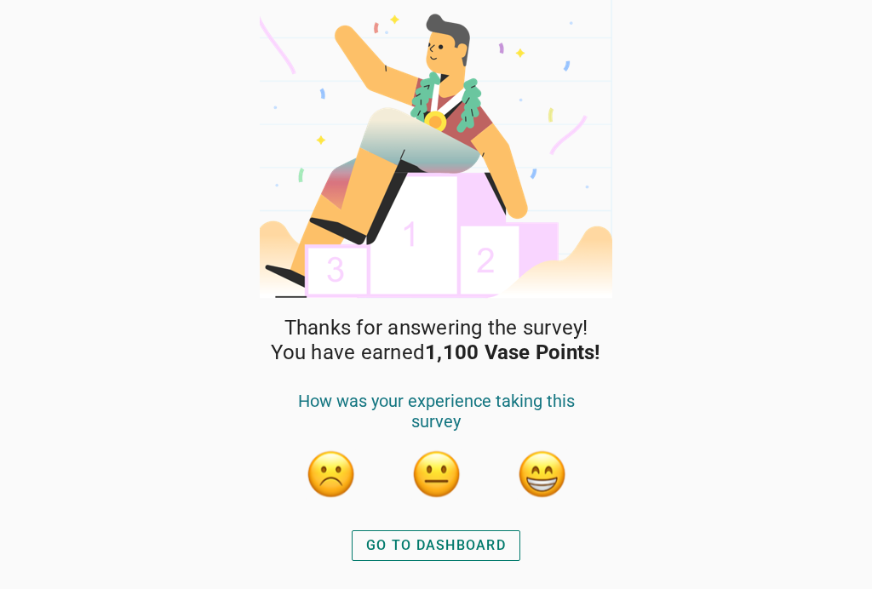
click at [488, 545] on div "GO TO DASHBOARD" at bounding box center [436, 545] width 140 height 20
